Goal: Book appointment/travel/reservation

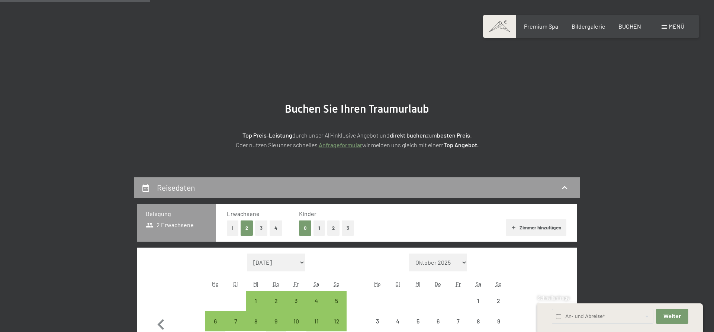
select select "[DATE]"
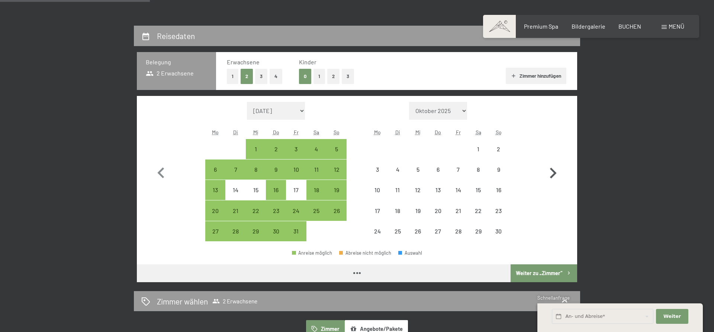
drag, startPoint x: 0, startPoint y: 0, endPoint x: 549, endPoint y: 171, distance: 575.3
click at [549, 171] on icon "button" at bounding box center [553, 174] width 22 height 22
select select "[DATE]"
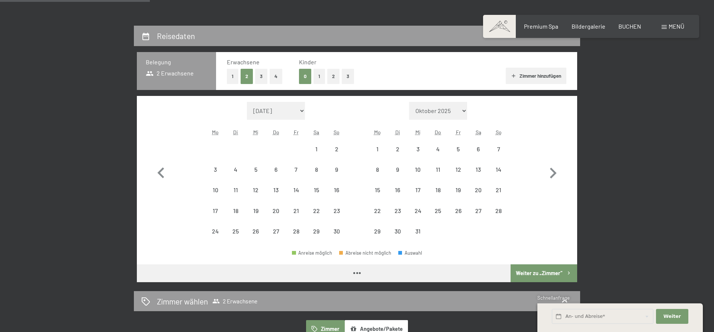
select select "[DATE]"
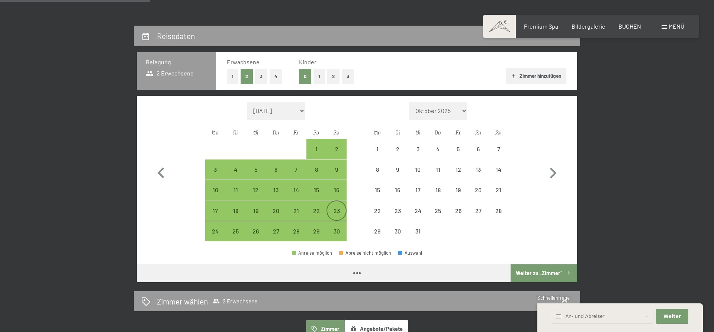
select select "[DATE]"
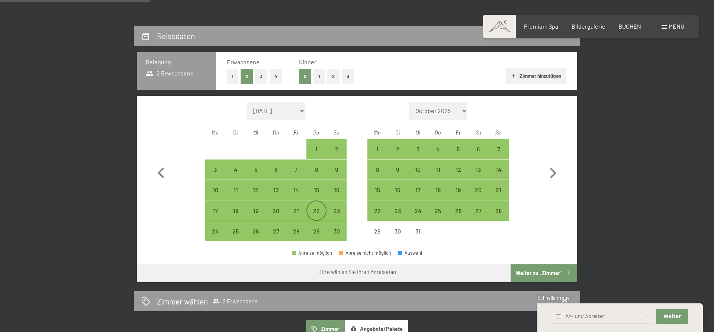
click at [321, 211] on div "22" at bounding box center [316, 217] width 19 height 19
select select "[DATE]"
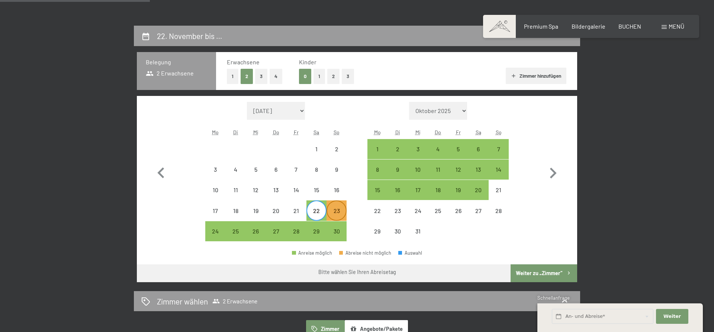
click at [334, 212] on div "23" at bounding box center [336, 217] width 19 height 19
select select "[DATE]"
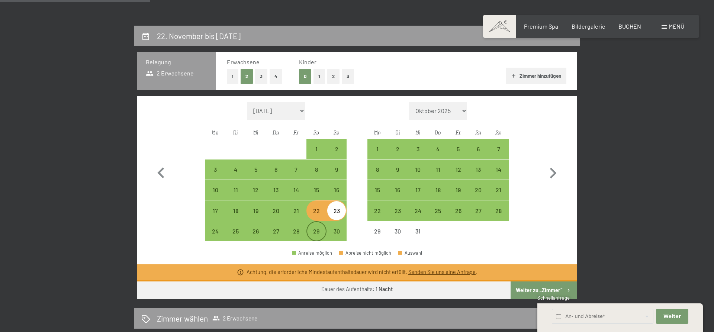
click at [314, 225] on div "29" at bounding box center [316, 231] width 19 height 19
select select "[DATE]"
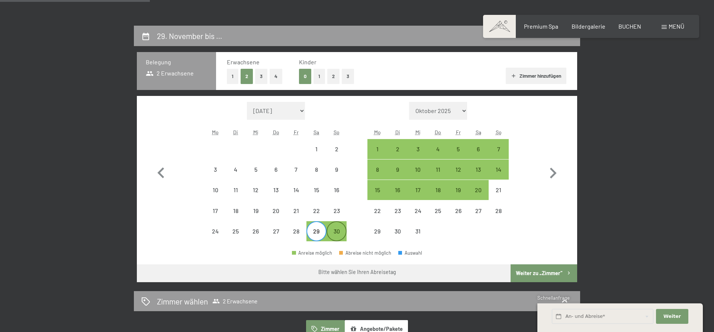
click at [334, 226] on div "30" at bounding box center [336, 231] width 19 height 19
select select "[DATE]"
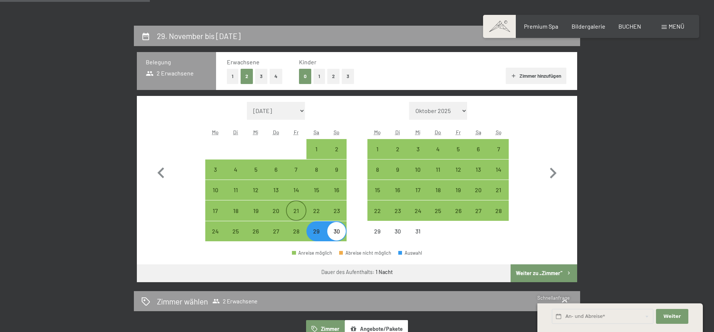
click at [295, 209] on div "21" at bounding box center [296, 217] width 19 height 19
select select "[DATE]"
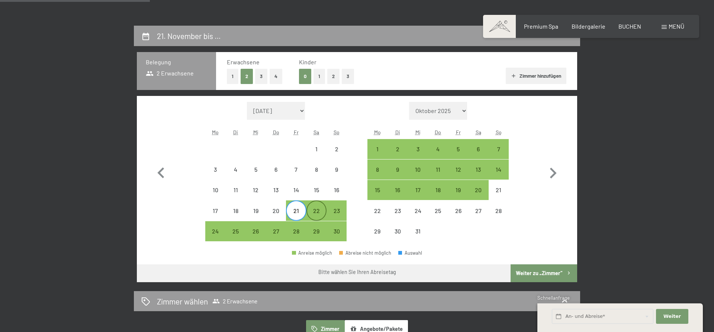
click at [318, 210] on div "22" at bounding box center [316, 217] width 19 height 19
select select "[DATE]"
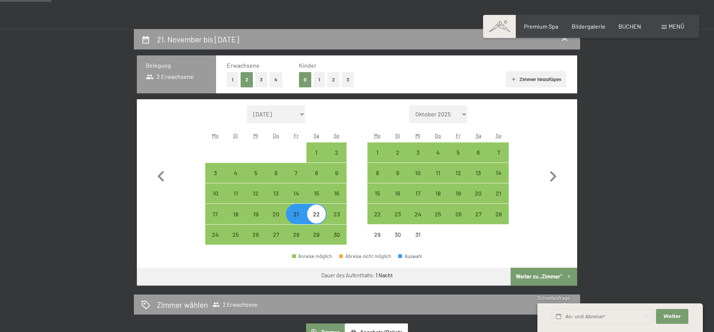
scroll to position [114, 0]
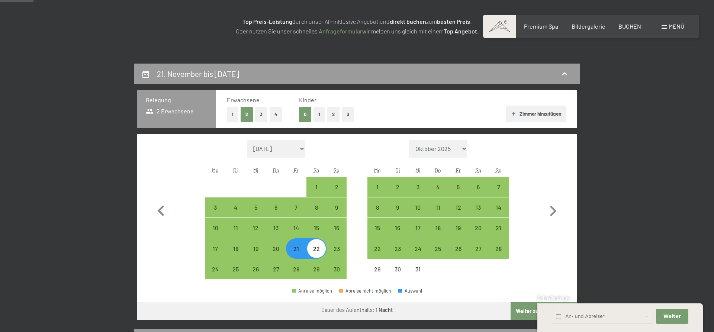
click at [318, 247] on div "22" at bounding box center [316, 255] width 19 height 19
select select "[DATE]"
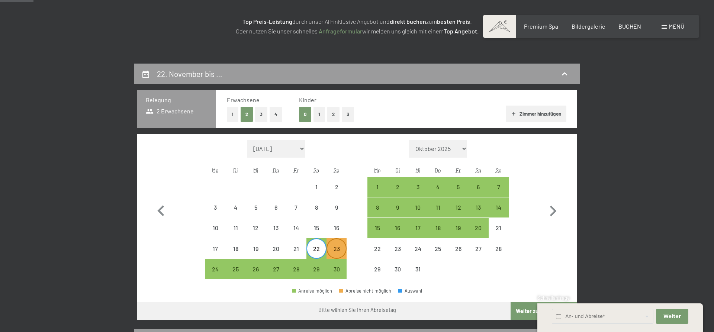
click at [338, 250] on div "23" at bounding box center [336, 255] width 19 height 19
select select "[DATE]"
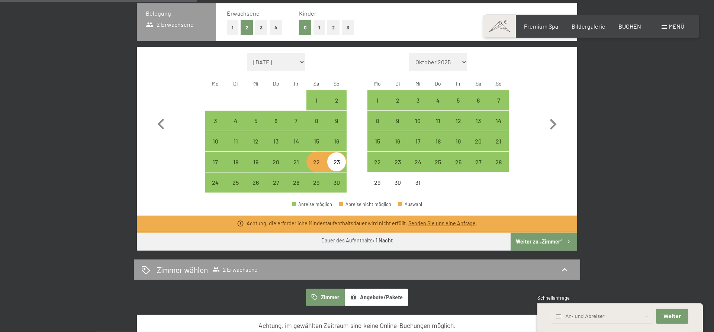
scroll to position [152, 0]
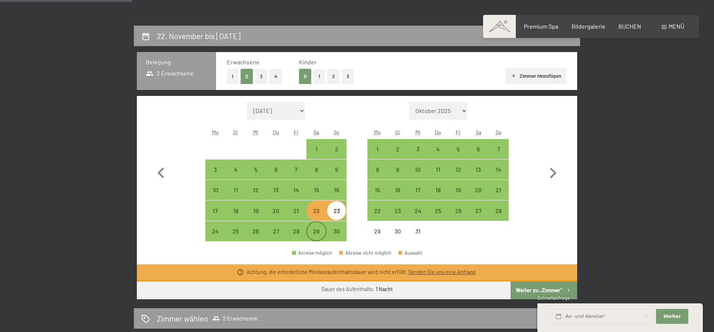
click at [314, 234] on div "29" at bounding box center [316, 237] width 19 height 19
select select "[DATE]"
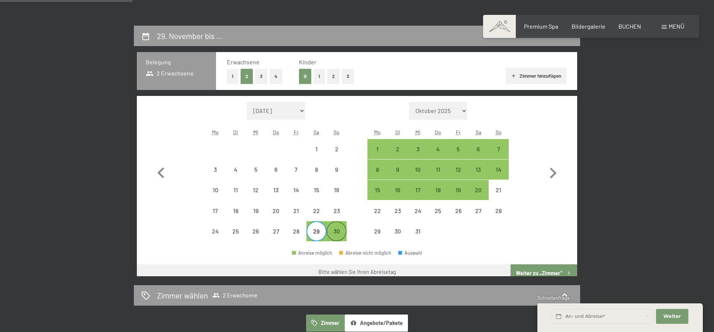
click at [333, 234] on div "30" at bounding box center [336, 237] width 19 height 19
select select "[DATE]"
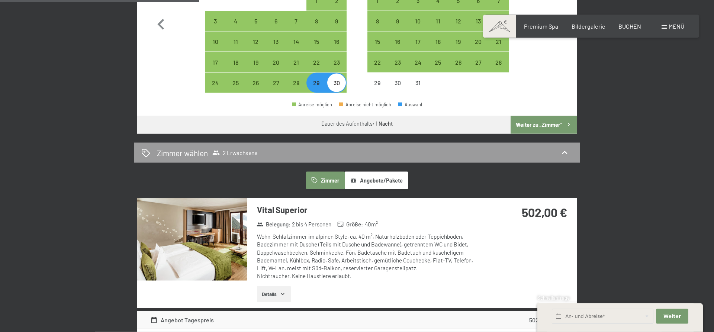
scroll to position [266, 0]
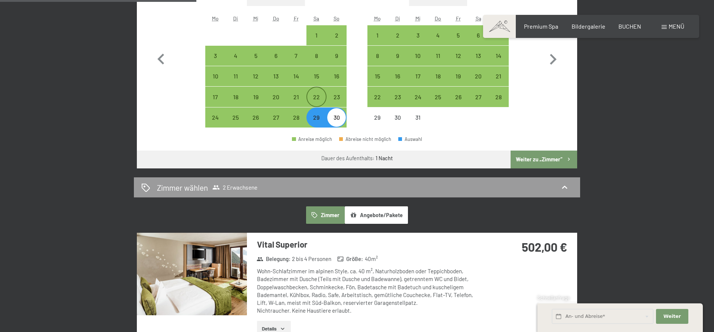
click at [320, 97] on div "22" at bounding box center [316, 103] width 19 height 19
select select "[DATE]"
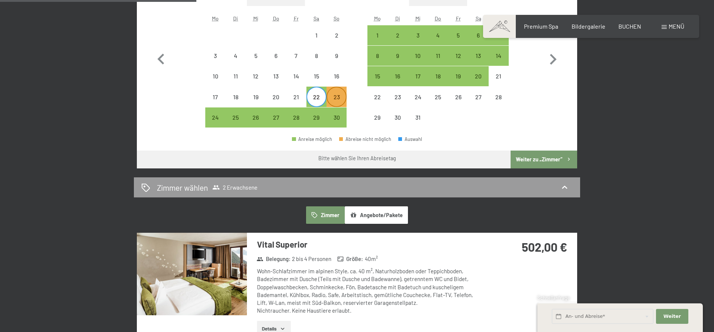
click at [336, 99] on div "23" at bounding box center [336, 103] width 19 height 19
select select "[DATE]"
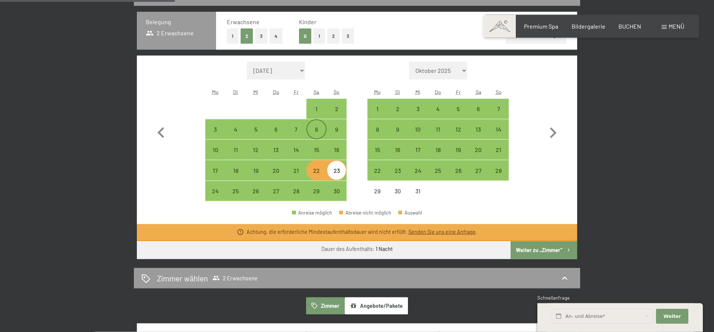
scroll to position [190, 0]
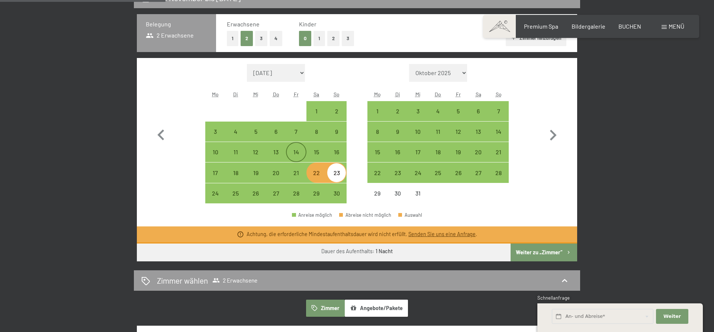
click at [301, 151] on div "14" at bounding box center [296, 158] width 19 height 19
select select "[DATE]"
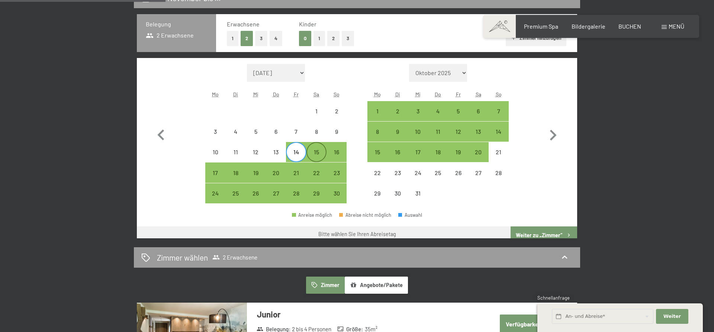
click at [315, 150] on div "15" at bounding box center [316, 158] width 19 height 19
select select "[DATE]"
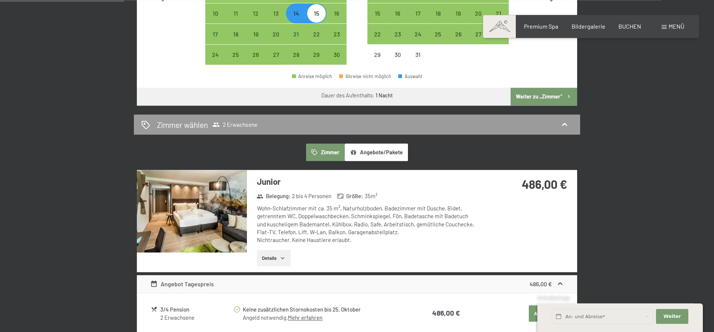
scroll to position [341, 0]
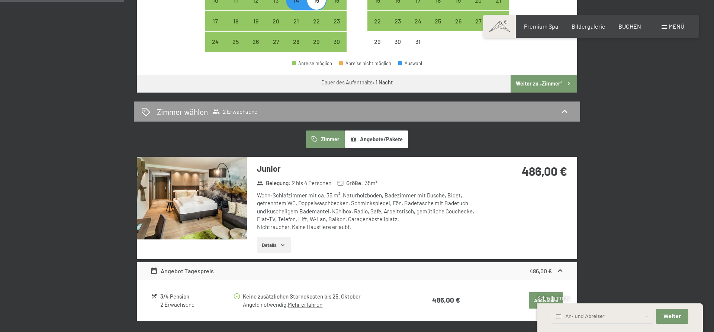
click at [286, 243] on icon "button" at bounding box center [283, 245] width 6 height 6
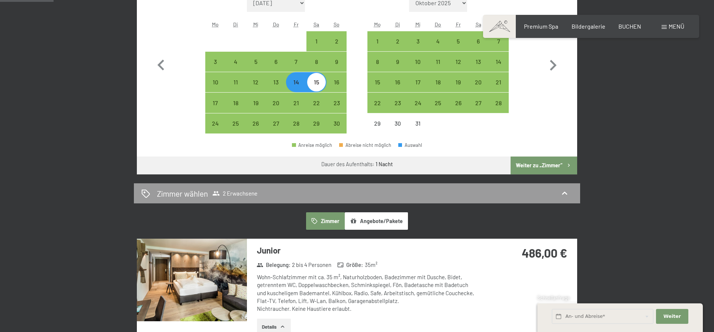
scroll to position [152, 0]
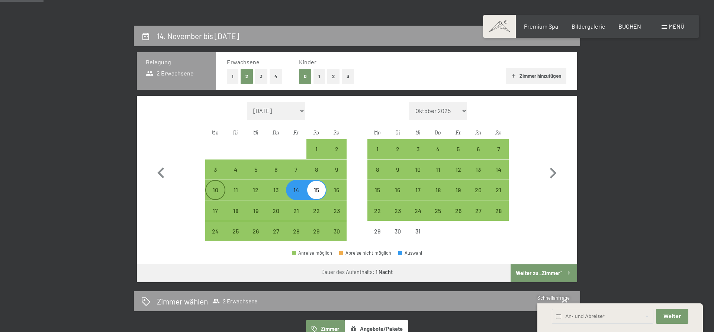
click at [214, 190] on div "10" at bounding box center [215, 196] width 19 height 19
select select "[DATE]"
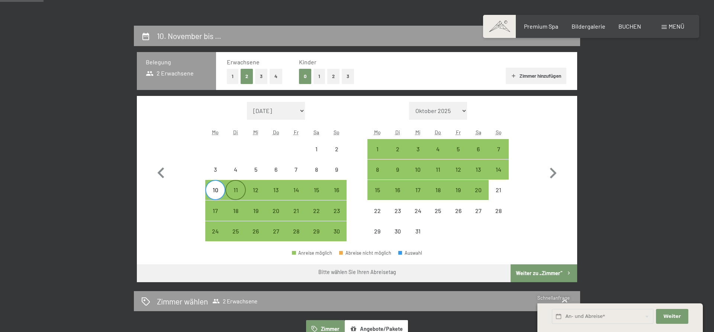
click at [229, 192] on div "11" at bounding box center [235, 196] width 19 height 19
select select "[DATE]"
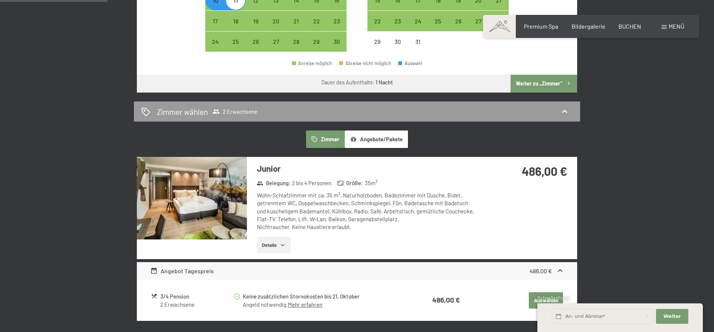
scroll to position [228, 0]
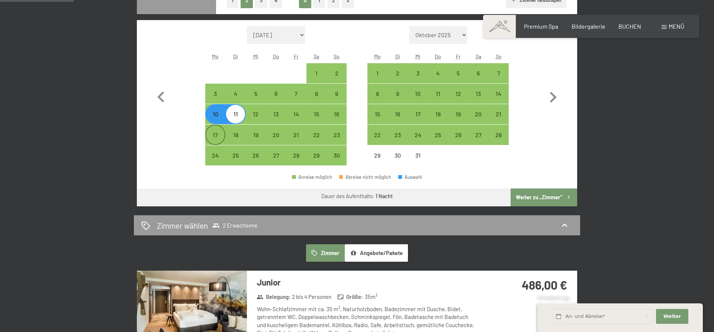
click at [213, 133] on div "17" at bounding box center [215, 141] width 19 height 19
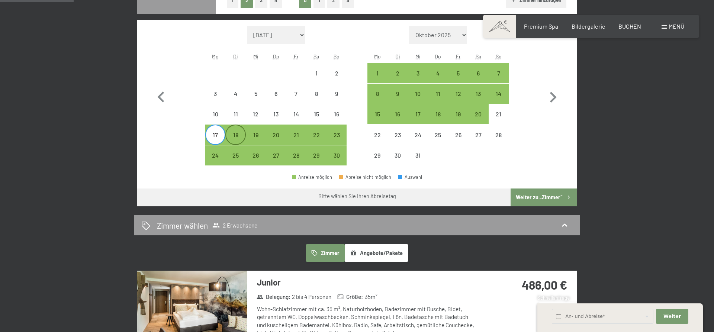
click at [229, 134] on div "18" at bounding box center [235, 141] width 19 height 19
select select "[DATE]"
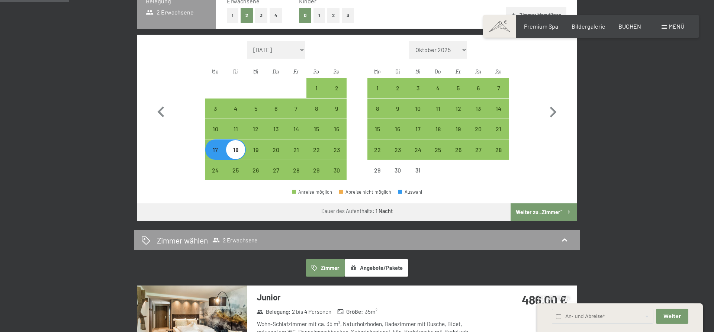
scroll to position [190, 0]
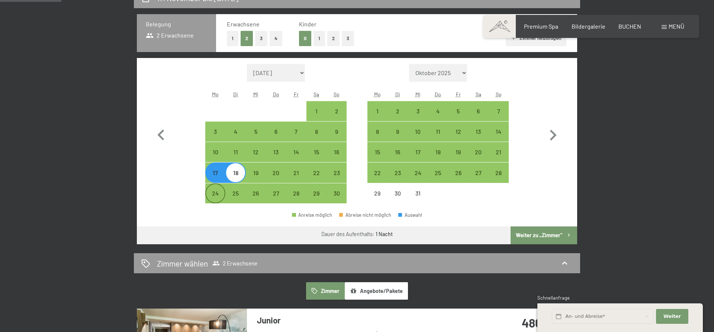
click at [221, 194] on div "24" at bounding box center [215, 199] width 19 height 19
select select "[DATE]"
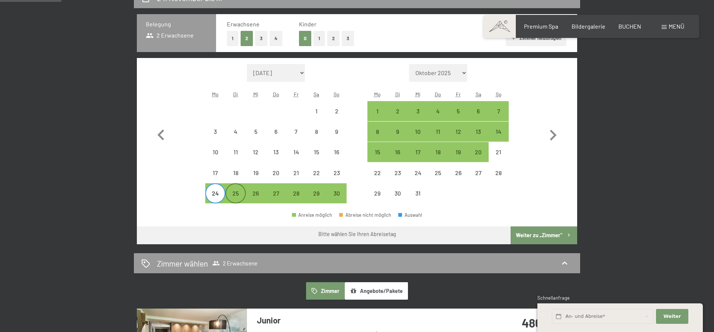
click at [235, 193] on div "25" at bounding box center [235, 199] width 19 height 19
select select "[DATE]"
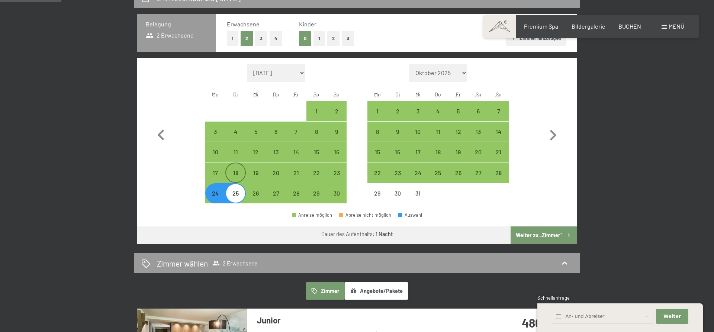
click at [237, 177] on div "18" at bounding box center [235, 179] width 19 height 19
select select "[DATE]"
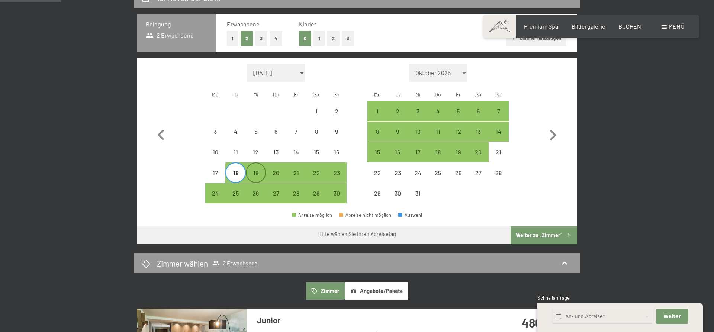
click at [252, 177] on div "19" at bounding box center [256, 179] width 19 height 19
select select "[DATE]"
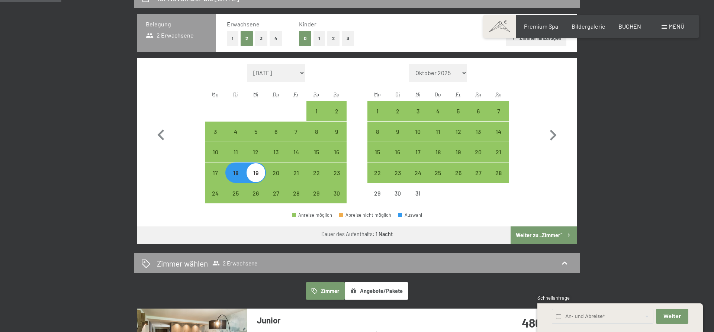
click at [259, 175] on div "19" at bounding box center [256, 179] width 19 height 19
select select "[DATE]"
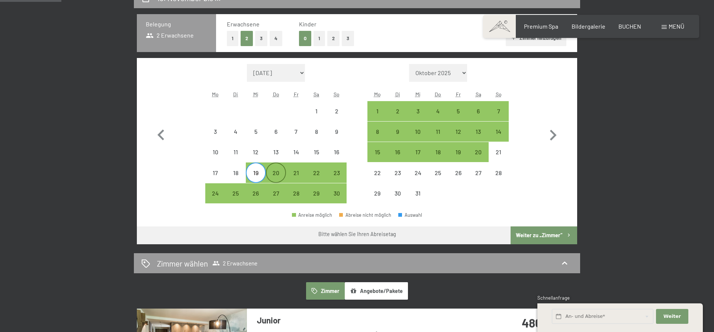
click at [276, 174] on div "20" at bounding box center [276, 179] width 19 height 19
select select "[DATE]"
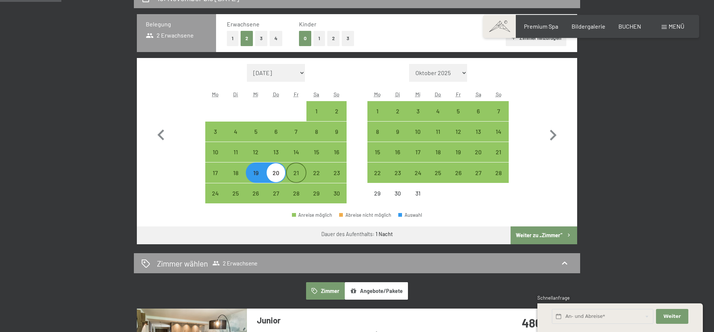
click at [296, 172] on div "21" at bounding box center [296, 179] width 19 height 19
select select "[DATE]"
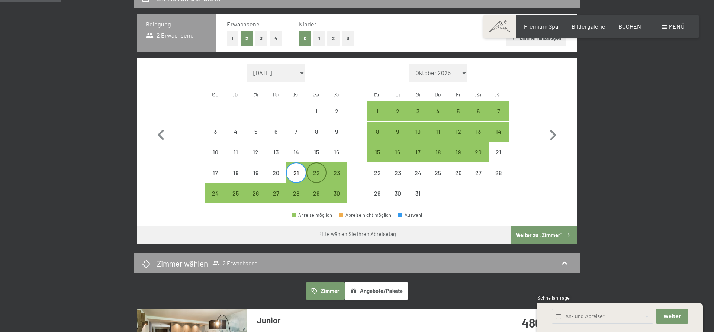
click at [316, 172] on div "22" at bounding box center [316, 179] width 19 height 19
select select "[DATE]"
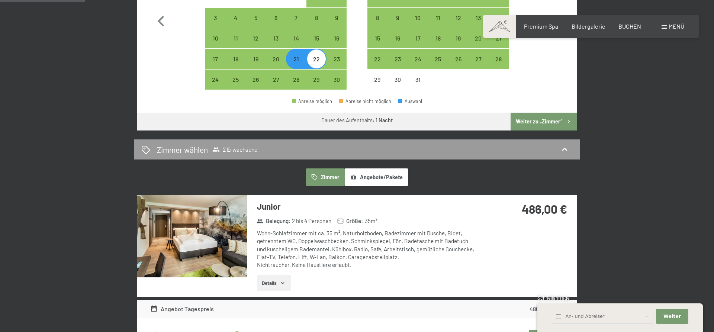
scroll to position [228, 0]
